Goal: Communication & Community: Answer question/provide support

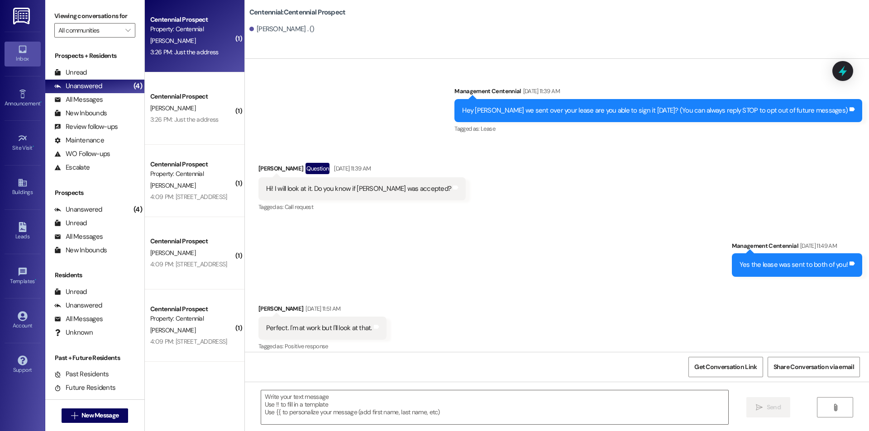
scroll to position [2485, 0]
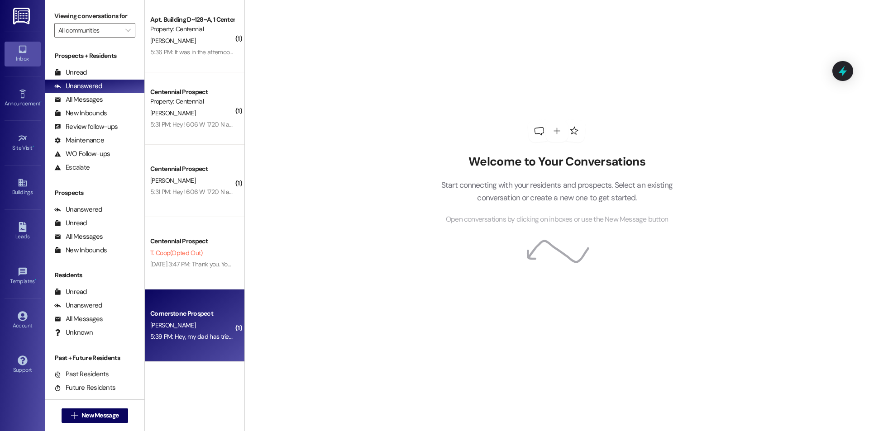
click at [206, 341] on div "5:39 PM: Hey, my dad has tried 6 different ways to sign the document and it won…" at bounding box center [191, 336] width 85 height 11
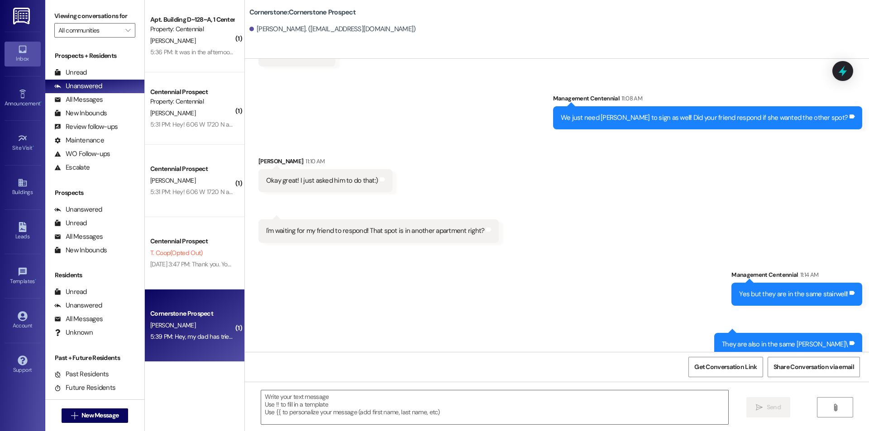
scroll to position [974, 0]
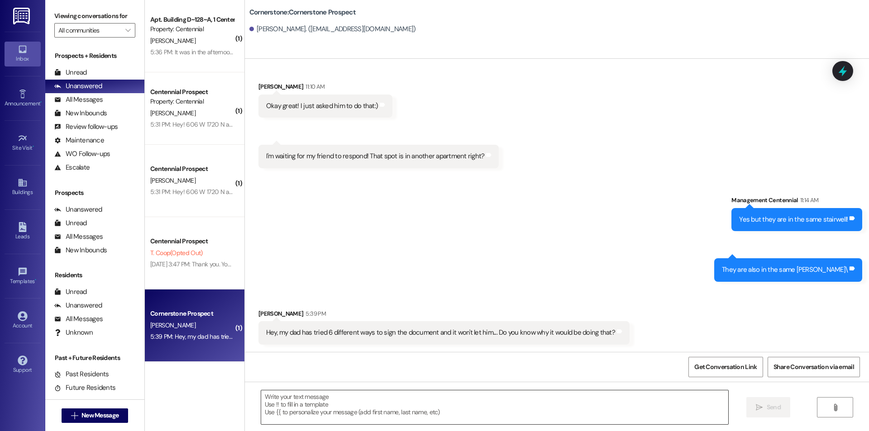
click at [370, 408] on textarea at bounding box center [494, 407] width 467 height 34
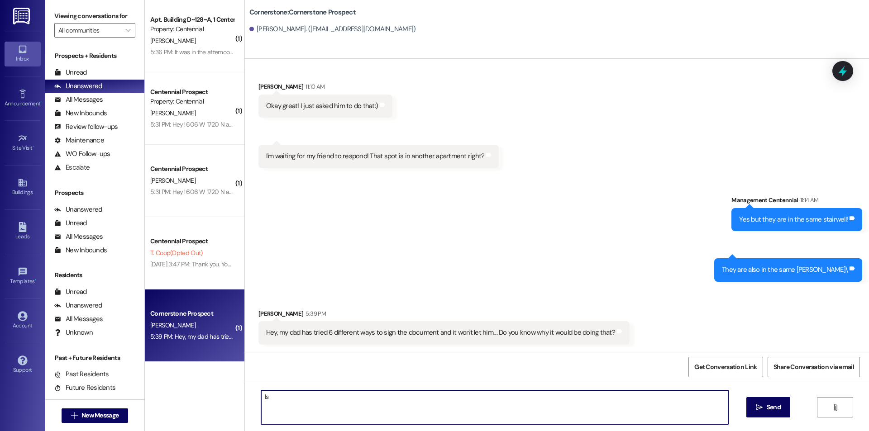
type textarea "I"
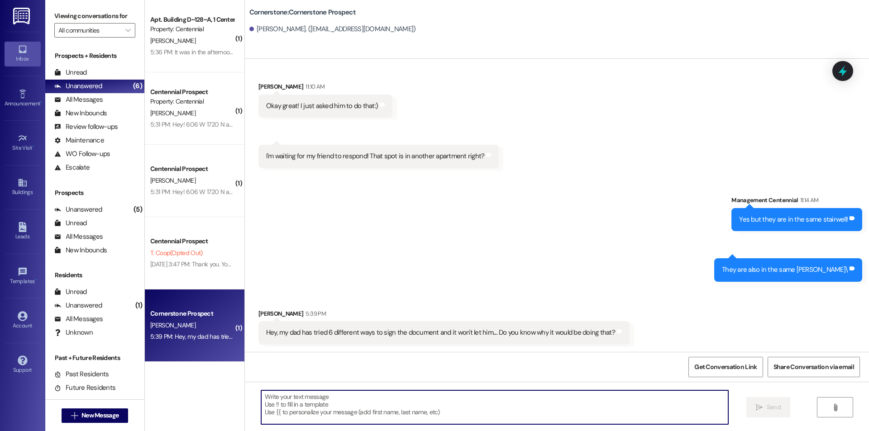
click at [490, 408] on textarea at bounding box center [494, 407] width 467 height 34
click at [489, 408] on textarea at bounding box center [494, 407] width 467 height 34
click at [589, 409] on textarea "Is it giving him an error code?" at bounding box center [494, 407] width 467 height 34
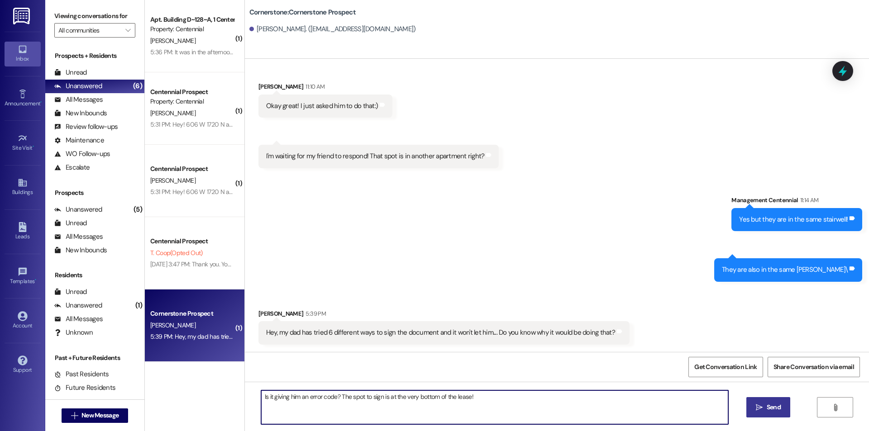
type textarea "Is it giving him an error code? The spot to sign is at the very bottom of the l…"
click at [774, 411] on span "Send" at bounding box center [773, 407] width 14 height 9
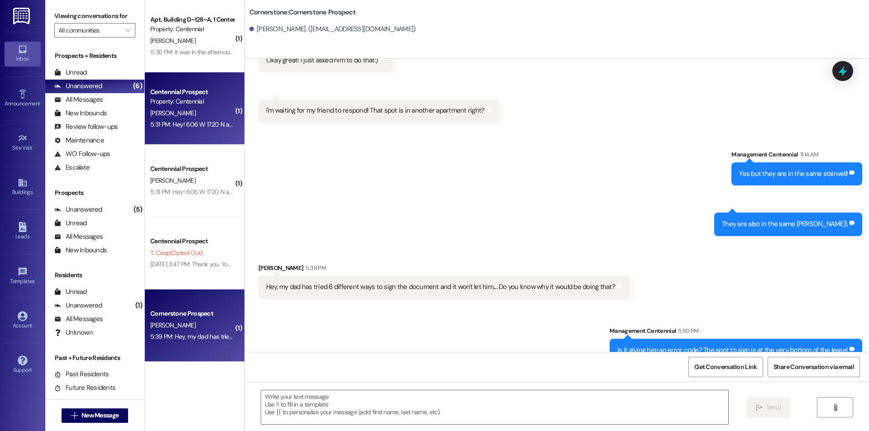
scroll to position [1037, 0]
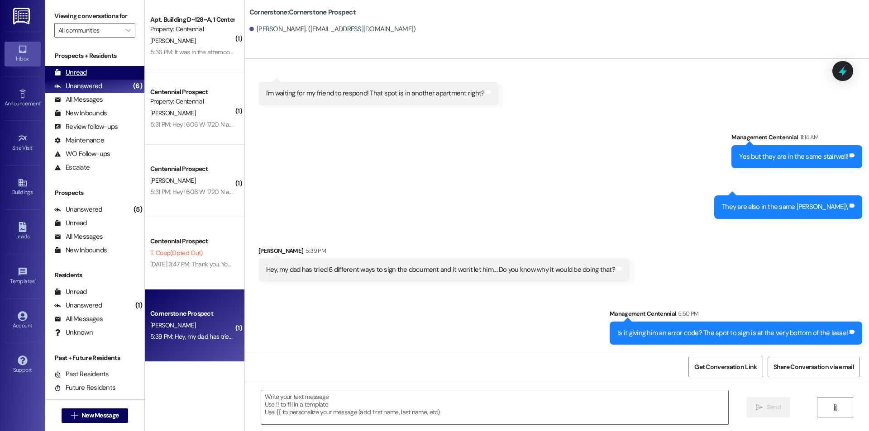
click at [85, 73] on div "Unread" at bounding box center [70, 72] width 33 height 9
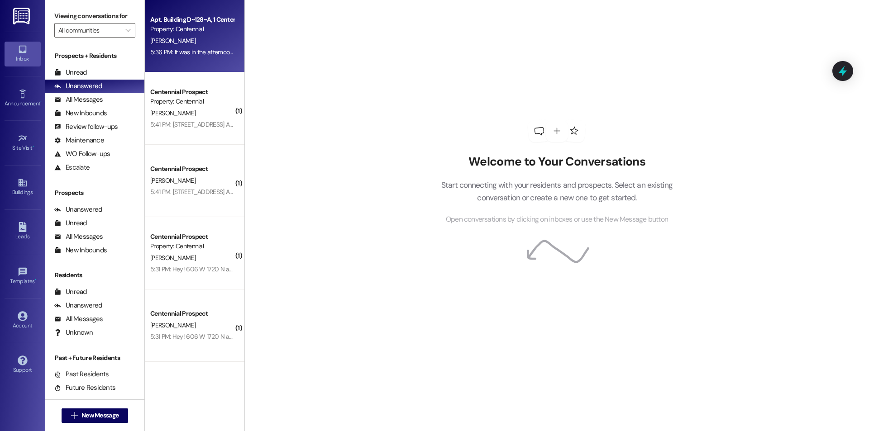
click at [191, 55] on div "5:36 PM: It was in the afternoon and I talked to a blonde girl. I should not ha…" at bounding box center [309, 52] width 318 height 8
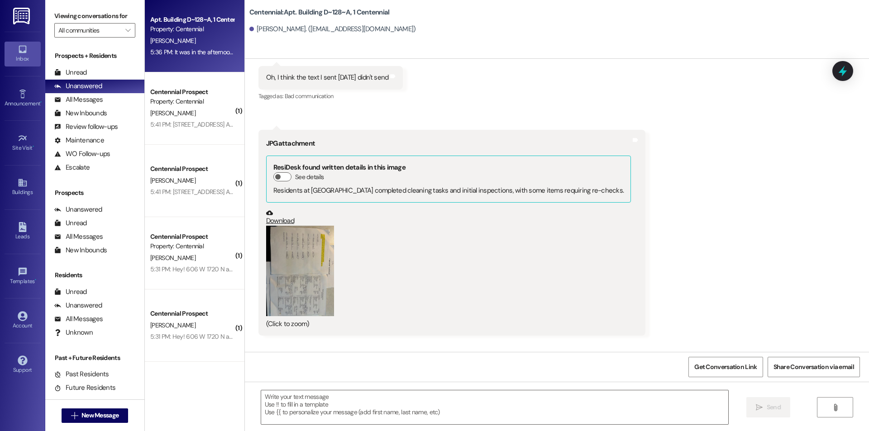
scroll to position [5825, 0]
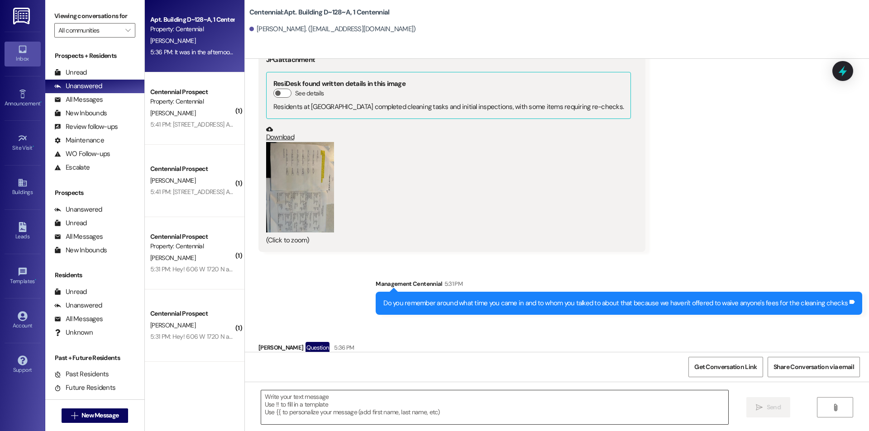
click at [381, 417] on textarea at bounding box center [494, 407] width 467 height 34
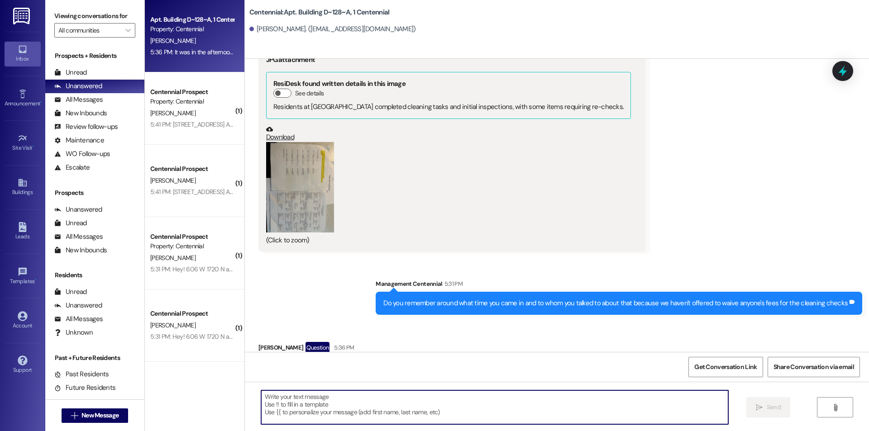
type textarea "O"
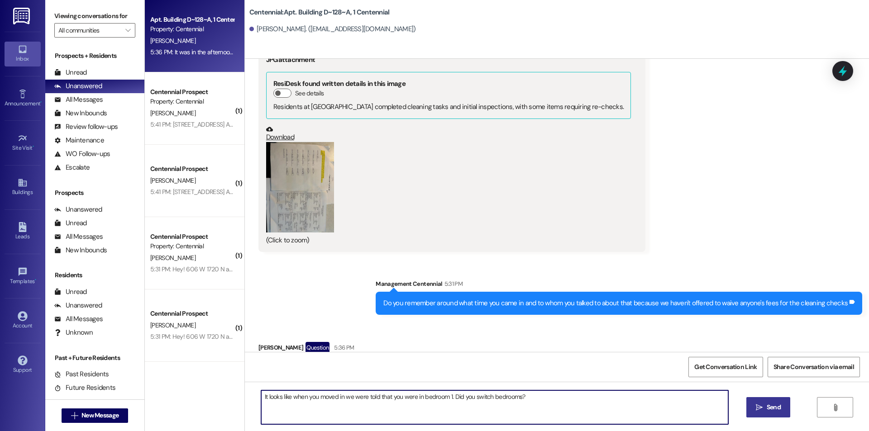
type textarea "It looks like when you moved in we were told that you were in bedroom 1. Did yo…"
drag, startPoint x: 785, startPoint y: 409, endPoint x: 771, endPoint y: 412, distance: 14.2
click at [785, 410] on button " Send" at bounding box center [768, 407] width 44 height 20
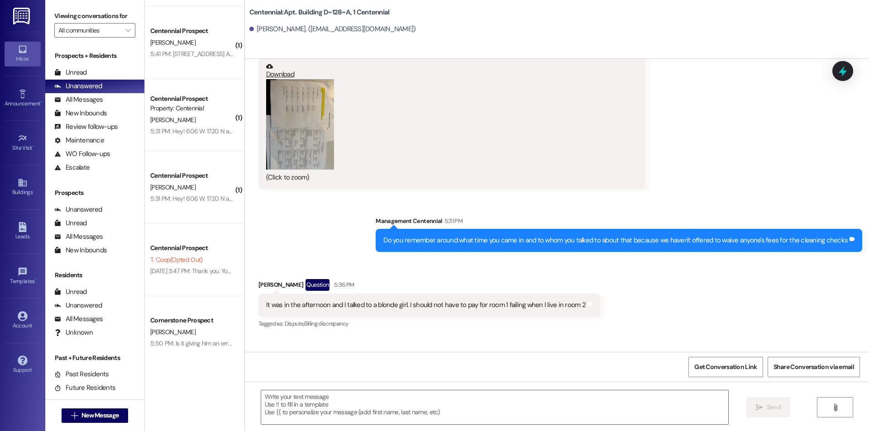
scroll to position [140, 0]
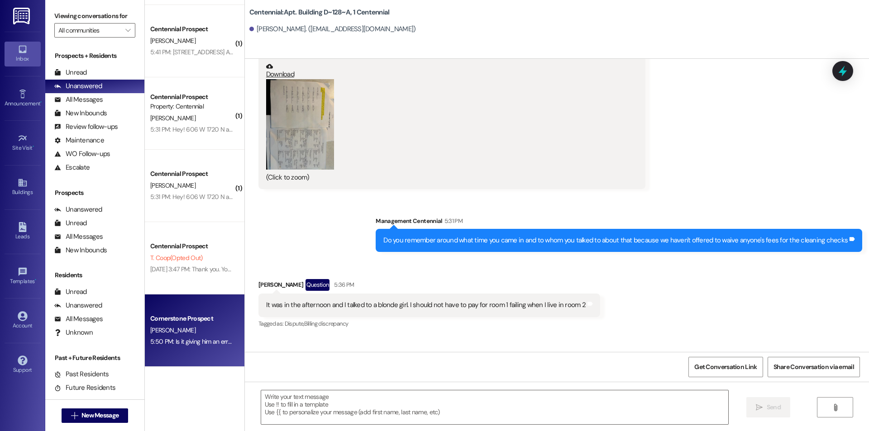
click at [199, 330] on div "H. O'Grady" at bounding box center [191, 330] width 85 height 11
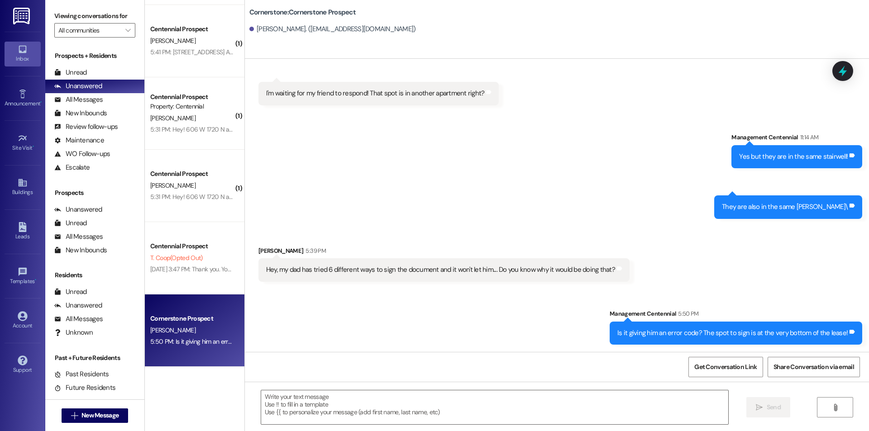
scroll to position [1037, 0]
click at [102, 75] on div "Unread (0)" at bounding box center [94, 73] width 99 height 14
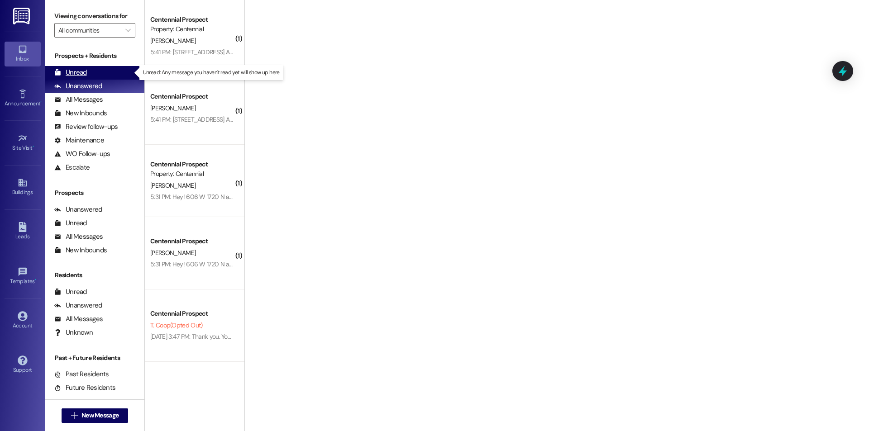
click at [99, 74] on div "Unread (0)" at bounding box center [94, 73] width 99 height 14
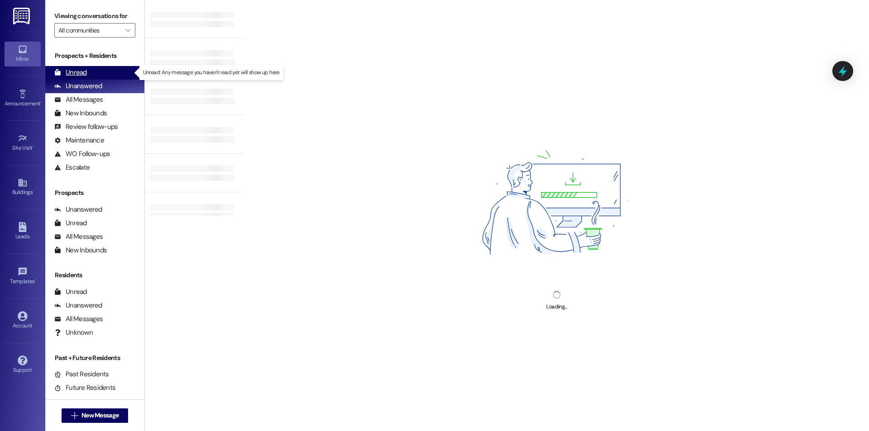
click at [60, 70] on icon at bounding box center [57, 72] width 7 height 7
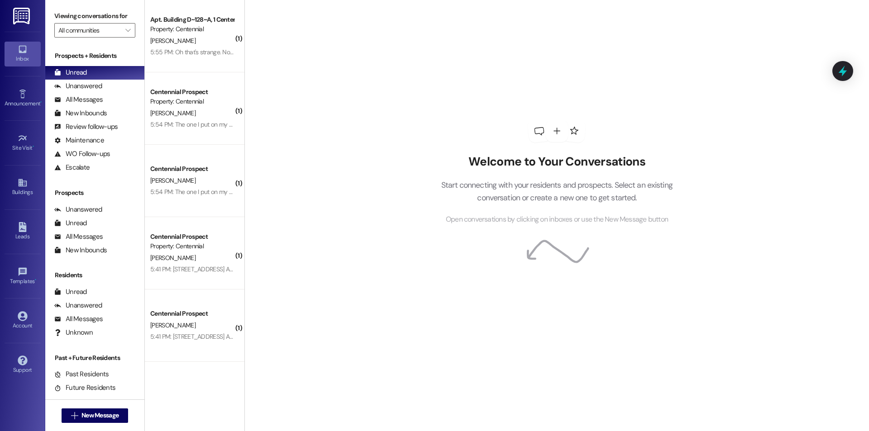
click at [208, 43] on div "A. Fife" at bounding box center [191, 40] width 85 height 11
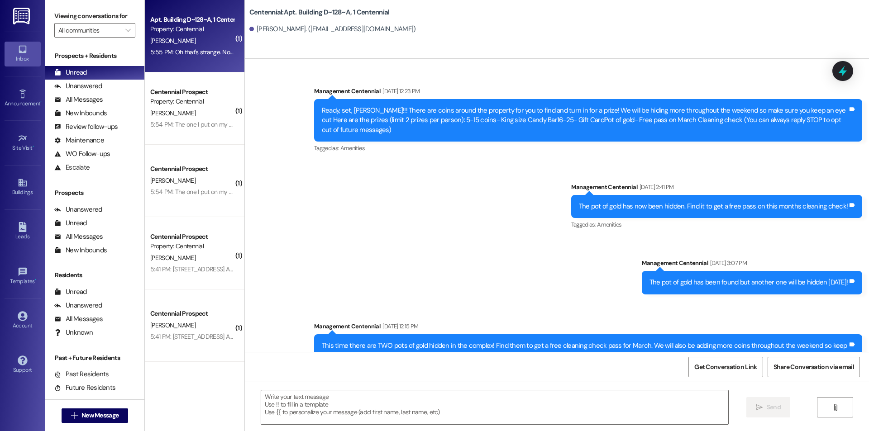
scroll to position [5960, 0]
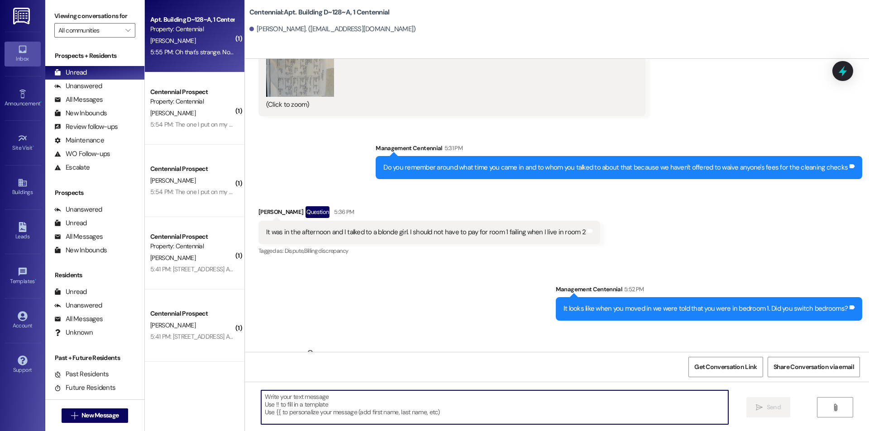
click at [408, 401] on textarea at bounding box center [494, 407] width 467 height 34
type textarea "T"
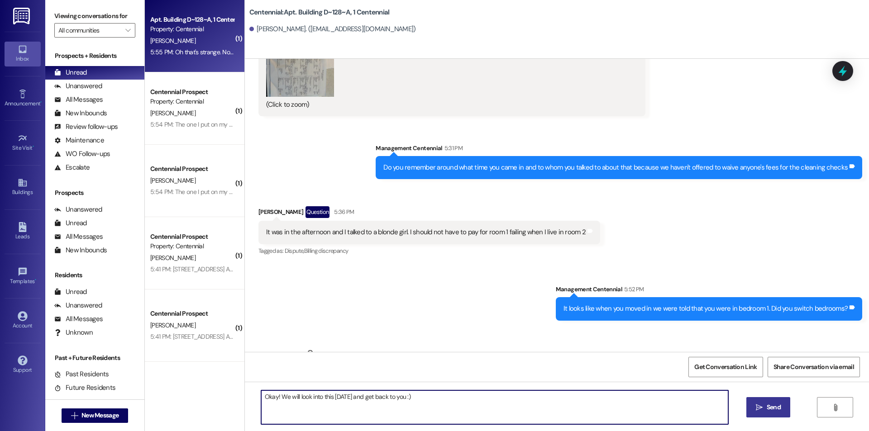
type textarea "Okay! We will look into this tomorrow and get back to you :)"
click at [779, 410] on span "Send" at bounding box center [773, 407] width 14 height 9
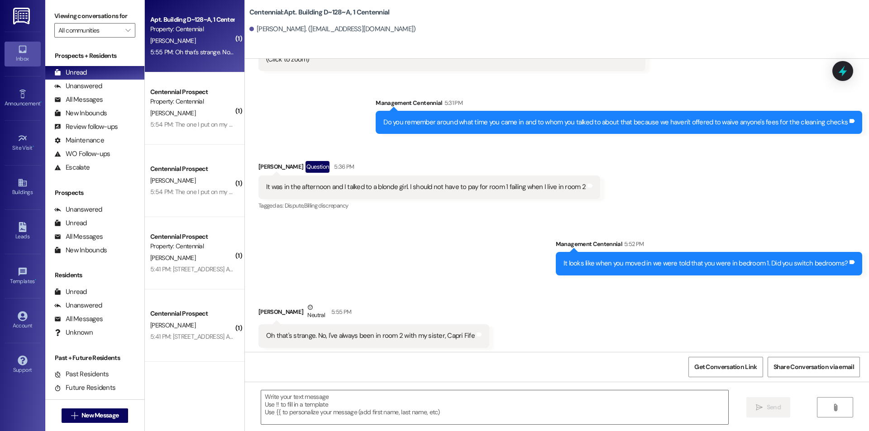
scroll to position [6023, 0]
